Goal: Find specific fact: Find specific fact

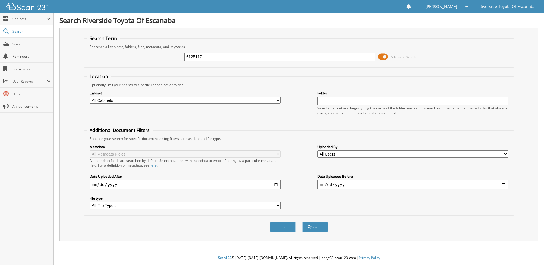
type input "6125117"
click at [302, 222] on button "Search" at bounding box center [315, 227] width 26 height 11
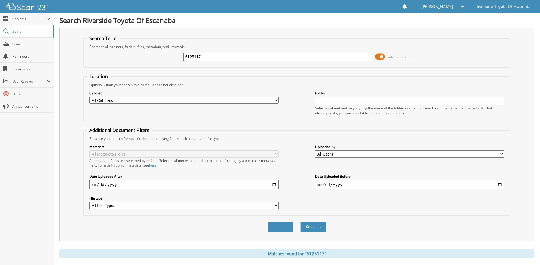
scroll to position [84, 0]
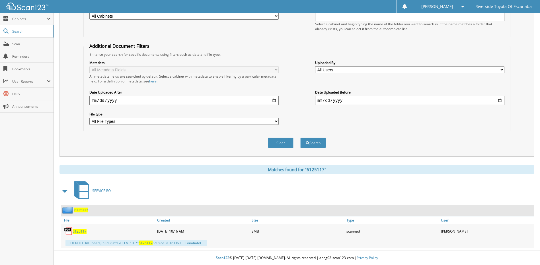
click at [79, 211] on span "6125117" at bounding box center [81, 210] width 14 height 5
